Goal: Task Accomplishment & Management: Manage account settings

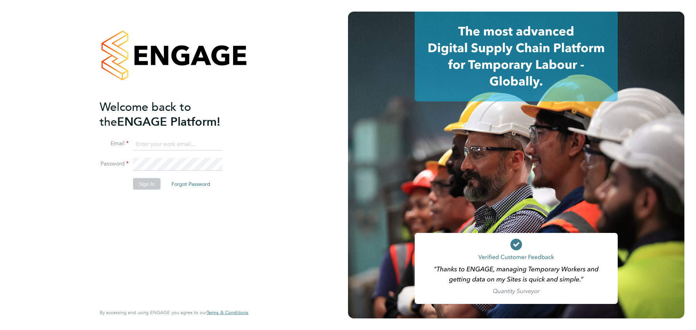
type input "maureen.langridge@uk.g4s.com"
click at [150, 184] on button "Sign In" at bounding box center [147, 184] width 28 height 12
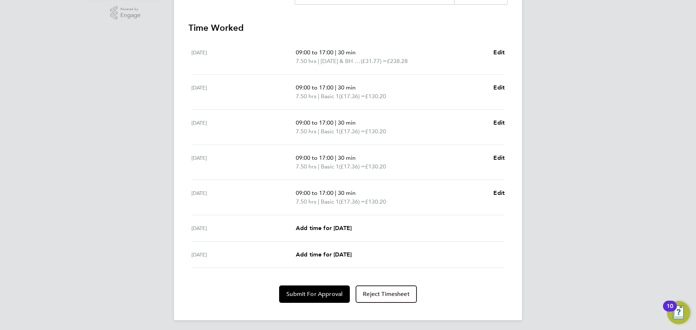
scroll to position [201, 0]
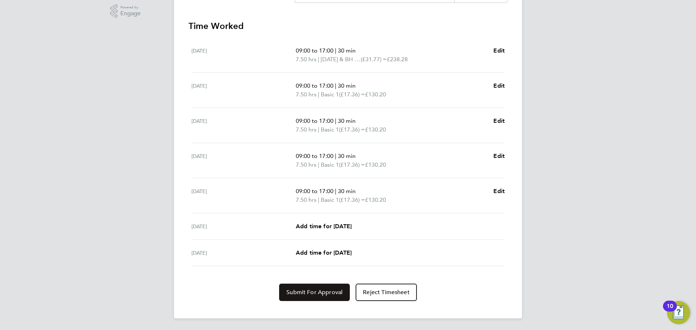
click at [309, 290] on span "Submit For Approval" at bounding box center [314, 292] width 56 height 7
click at [311, 293] on span "Approve Timesheet" at bounding box center [314, 292] width 53 height 7
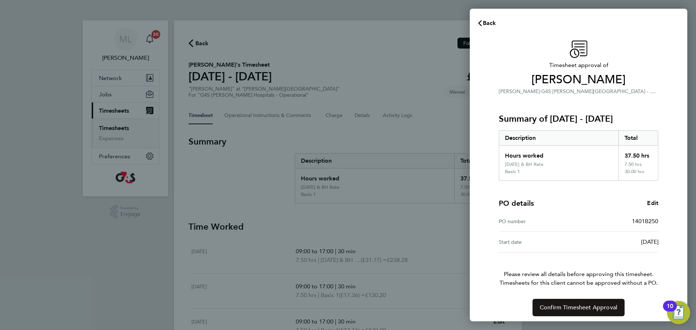
click at [561, 310] on span "Confirm Timesheet Approval" at bounding box center [579, 307] width 78 height 7
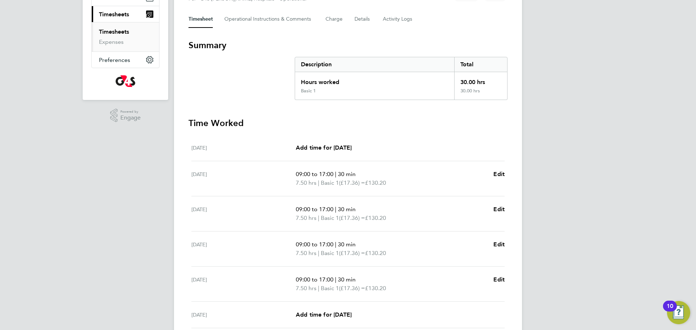
scroll to position [181, 0]
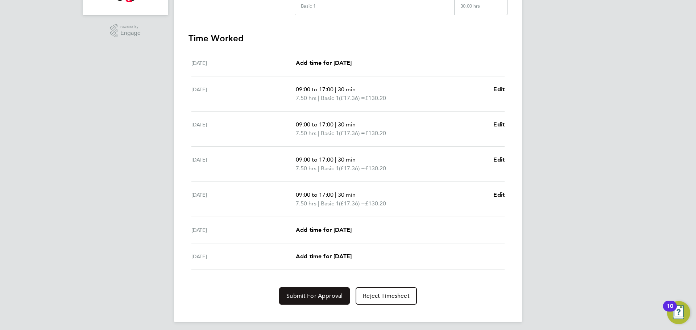
click at [303, 294] on span "Submit For Approval" at bounding box center [314, 296] width 56 height 7
click at [303, 294] on span "Approve Timesheet" at bounding box center [314, 296] width 53 height 7
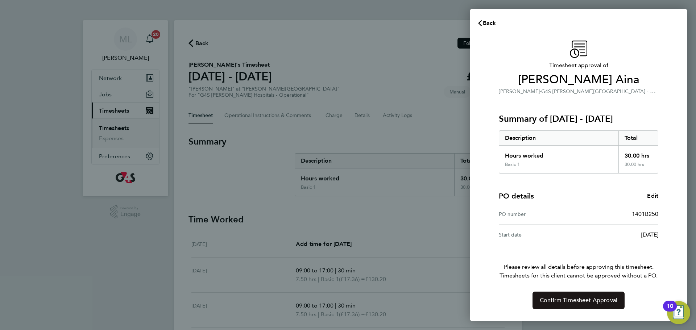
click at [563, 300] on span "Confirm Timesheet Approval" at bounding box center [579, 300] width 78 height 7
